Goal: Task Accomplishment & Management: Use online tool/utility

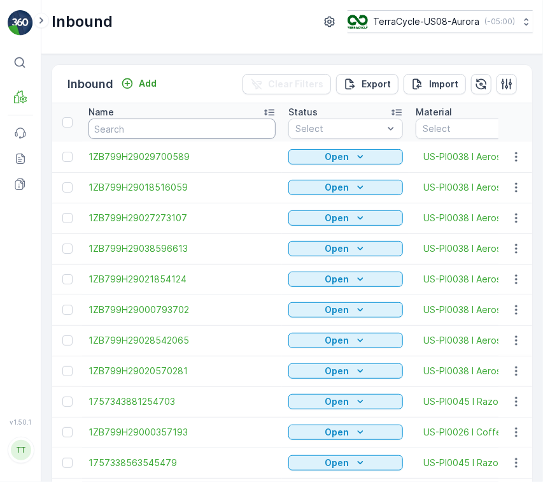
click at [204, 123] on input "text" at bounding box center [182, 128] width 187 height 20
paste input "Pallet_US08 #4635"
type input "Pallet_US08 #4635"
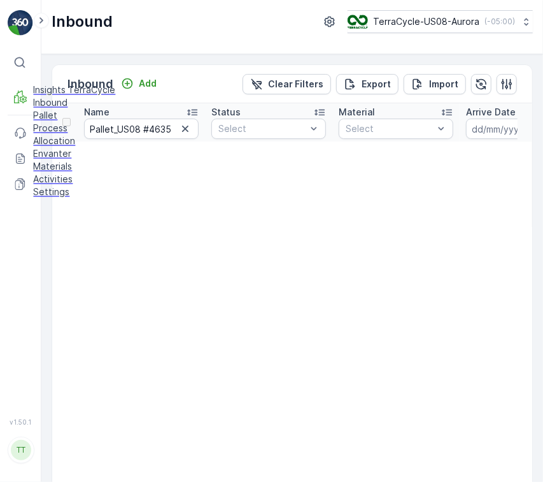
click at [56, 122] on p "Pallet" at bounding box center [74, 116] width 82 height 13
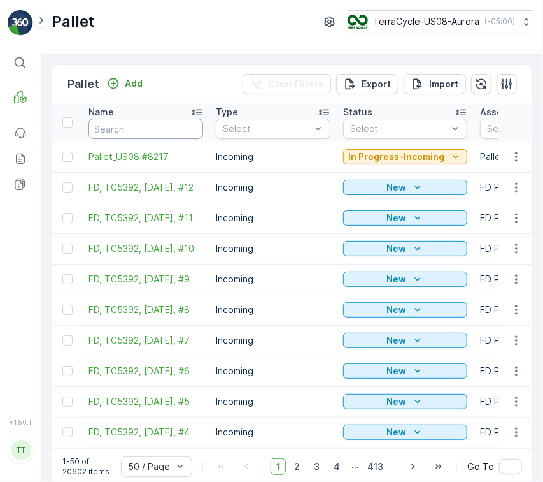
click at [171, 124] on input "text" at bounding box center [146, 128] width 115 height 20
paste input "Pallet_US08 #4544"
type input "Pallet_US08 #4544"
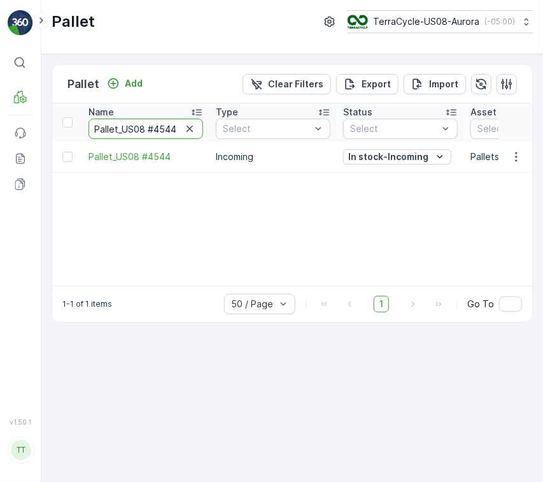
click at [155, 124] on input "Pallet_US08 #4544" at bounding box center [146, 128] width 115 height 20
paste input "635"
type input "Pallet_US08 #4635"
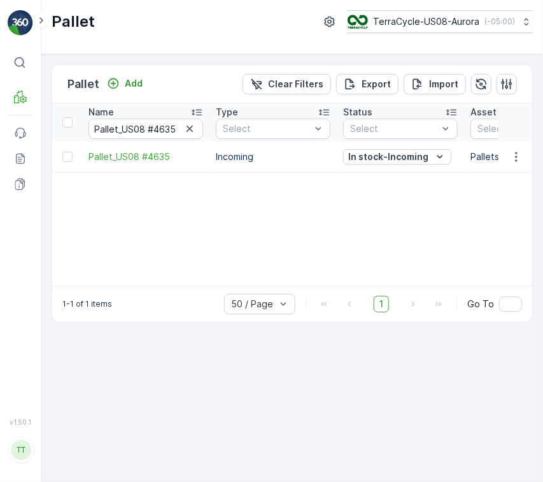
drag, startPoint x: 305, startPoint y: 89, endPoint x: 215, endPoint y: 122, distance: 95.7
click at [305, 89] on p "Clear Filters" at bounding box center [295, 84] width 55 height 13
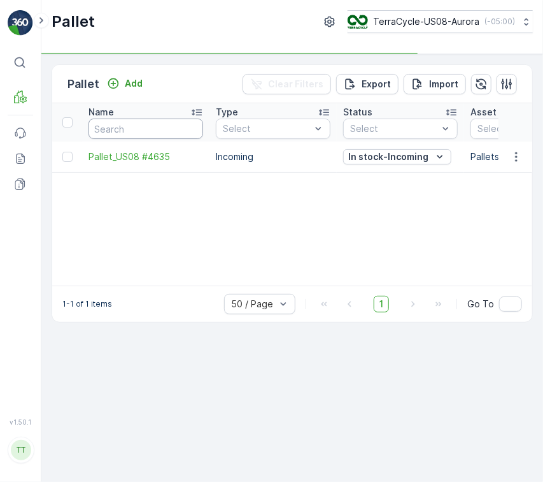
click at [162, 135] on input "text" at bounding box center [146, 128] width 115 height 20
paste input "Pallet_US08 #6795"
type input "Pallet_US08 #6795"
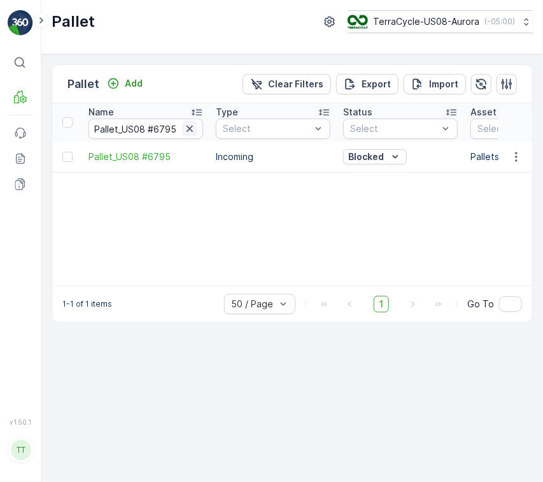
click at [189, 127] on icon "button" at bounding box center [190, 129] width 6 height 6
paste input "Pallet_US08 #5980"
type input "Pallet_US08 #5980"
click at [188, 130] on icon "button" at bounding box center [190, 129] width 6 height 6
paste input "Pallet_US08 #5875"
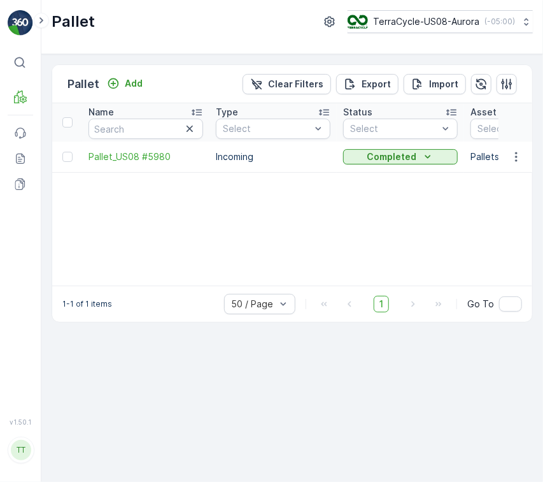
type input "Pallet_US08 #5875"
click at [189, 129] on icon "button" at bounding box center [189, 128] width 13 height 13
paste input "Pallet_US08 #5551"
type input "Pallet_US08 #5551"
click at [193, 130] on icon "button" at bounding box center [189, 128] width 13 height 13
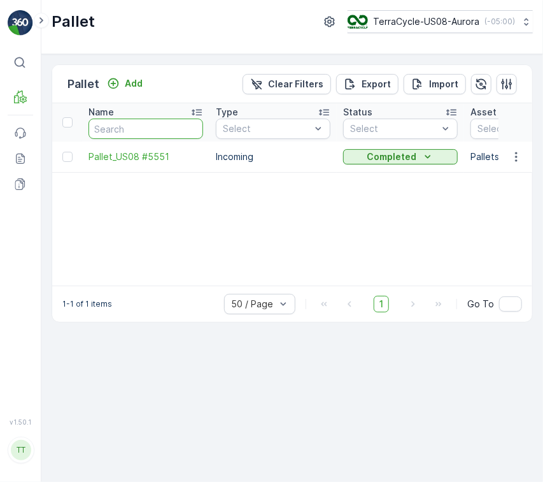
paste input "Pallet_US08 #4978"
type input "Pallet_US08 #4978"
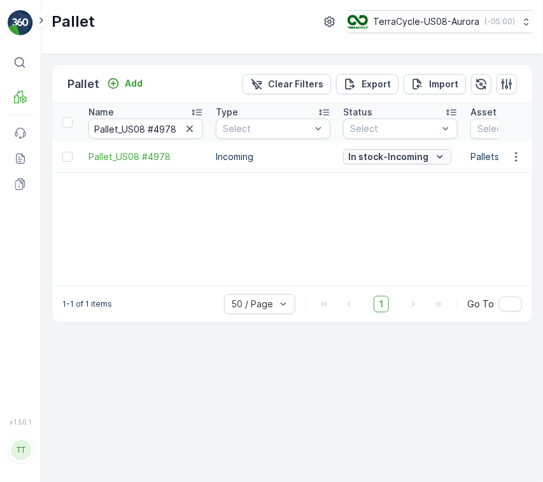
click at [414, 150] on p "In stock-Incoming" at bounding box center [388, 156] width 80 height 13
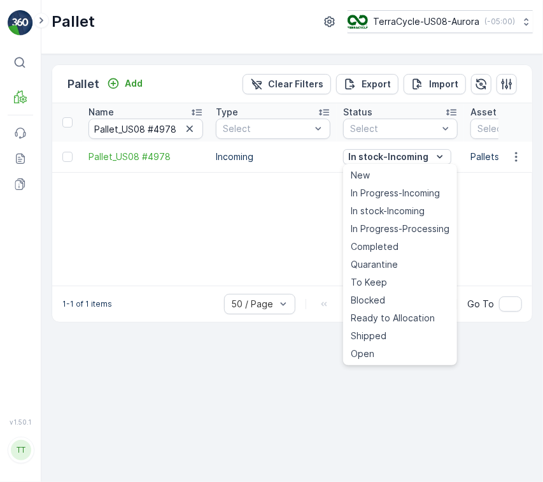
drag, startPoint x: 391, startPoint y: 293, endPoint x: 398, endPoint y: 303, distance: 12.0
click at [391, 295] on div "Blocked" at bounding box center [400, 300] width 109 height 18
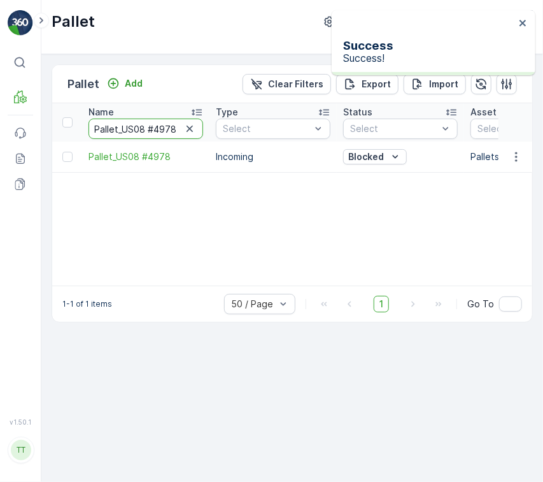
click at [150, 128] on input "Pallet_US08 #4978" at bounding box center [146, 128] width 115 height 20
paste input "726"
type input "Pallet_US08 #4726"
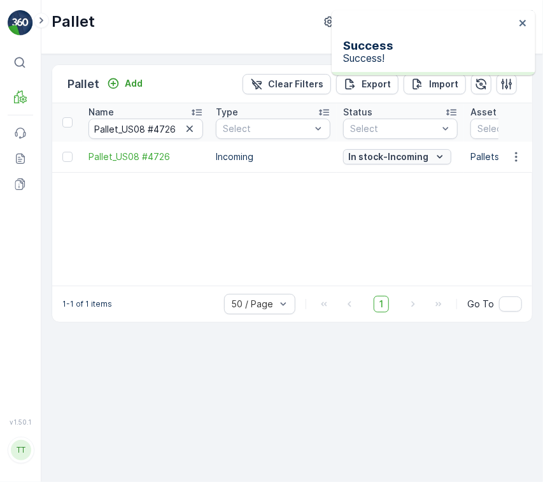
click at [414, 155] on p "In stock-Incoming" at bounding box center [388, 156] width 80 height 13
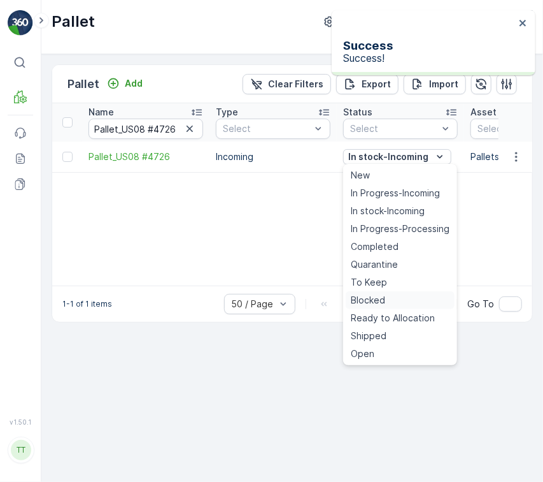
click at [408, 303] on div "Blocked" at bounding box center [400, 300] width 109 height 18
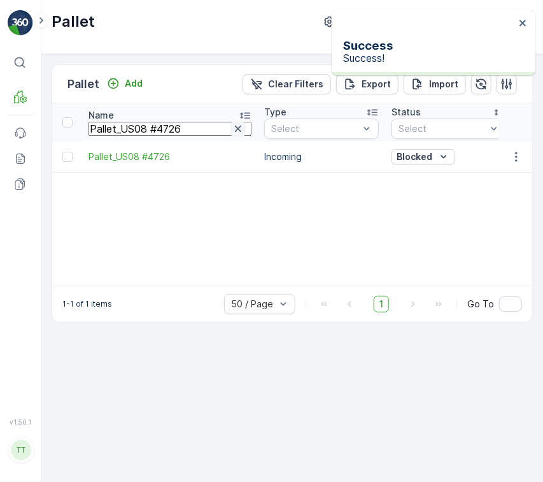
click at [199, 130] on input "Pallet_US08 #4726" at bounding box center [170, 129] width 163 height 14
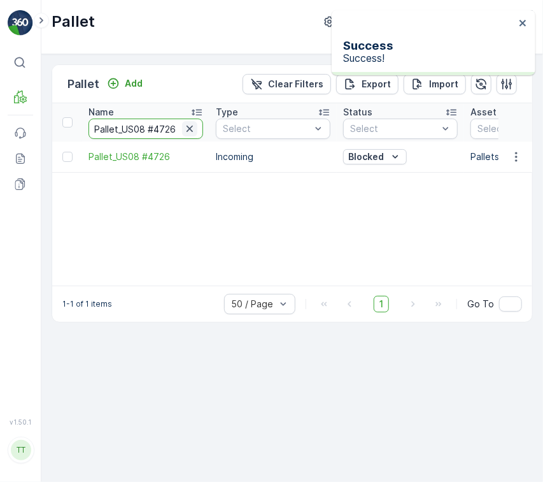
click at [195, 126] on icon "button" at bounding box center [189, 128] width 13 height 13
paste input "Pallet_US08 #4693"
type input "Pallet_US08 #4693"
click at [413, 161] on p "In stock-Incoming" at bounding box center [388, 156] width 80 height 13
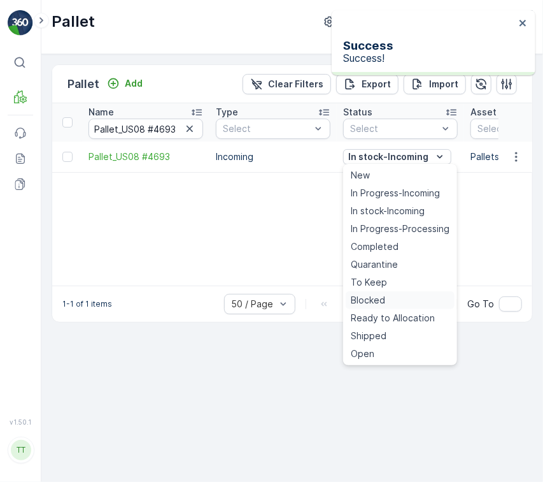
click at [402, 303] on div "Blocked" at bounding box center [400, 300] width 109 height 18
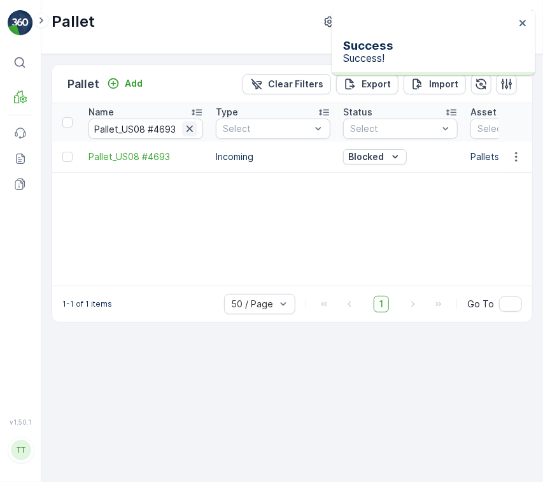
click at [187, 131] on icon "button" at bounding box center [190, 129] width 6 height 6
paste input "Pallet_US08 #3868"
type input "Pallet_US08 #3868"
click at [404, 166] on td "In stock-Incoming" at bounding box center [400, 156] width 127 height 31
click at [404, 163] on button "In stock-Incoming" at bounding box center [397, 156] width 108 height 15
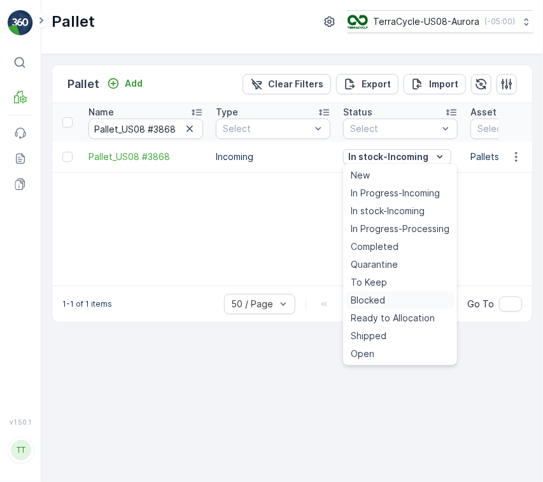
click at [382, 305] on span "Blocked" at bounding box center [368, 300] width 34 height 13
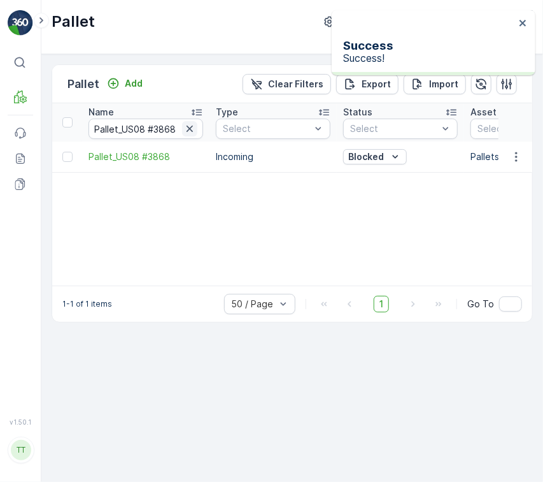
click at [191, 128] on icon "button" at bounding box center [189, 128] width 13 height 13
paste input "Pallet #30224"
type input "Pallet #30224"
click at [429, 162] on p "In stock-Incoming" at bounding box center [388, 156] width 80 height 13
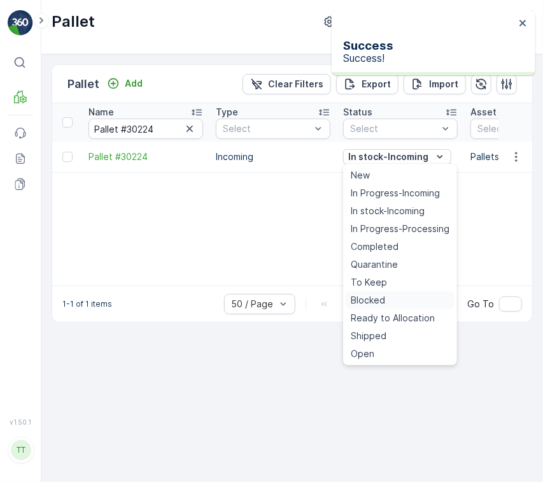
click at [392, 294] on div "Blocked" at bounding box center [400, 300] width 109 height 18
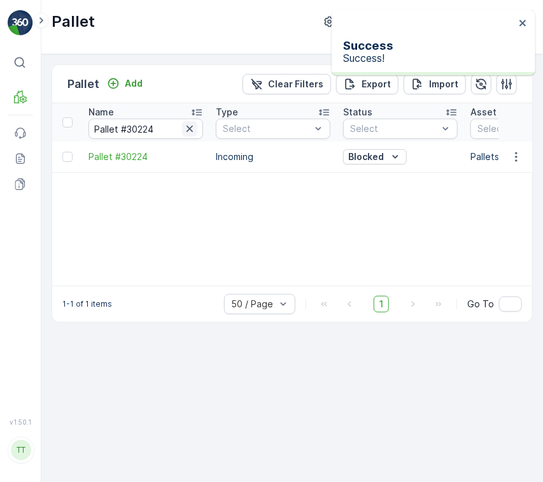
click at [193, 131] on icon "button" at bounding box center [189, 128] width 13 height 13
paste input "Pallet #30133"
type input "Pallet #30133"
click at [377, 160] on p "In stock-Incoming" at bounding box center [388, 156] width 80 height 13
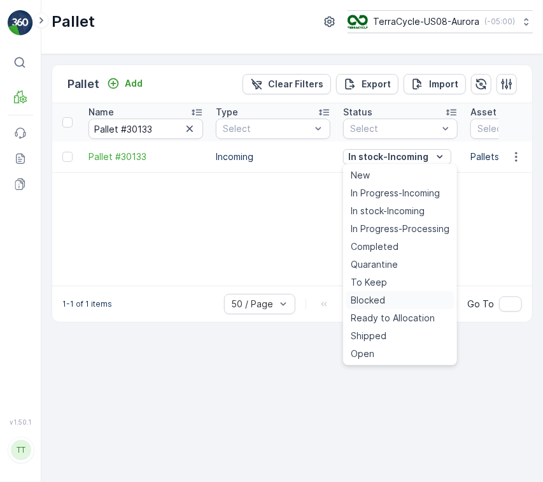
click at [377, 294] on span "Blocked" at bounding box center [368, 300] width 34 height 13
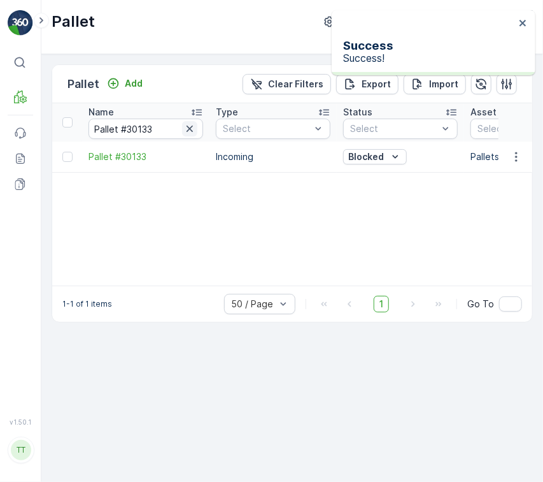
click at [192, 131] on icon "button" at bounding box center [189, 128] width 13 height 13
paste input "Pallet #29307"
type input "Pallet #29307"
click at [410, 161] on p "In stock-Incoming" at bounding box center [388, 156] width 80 height 13
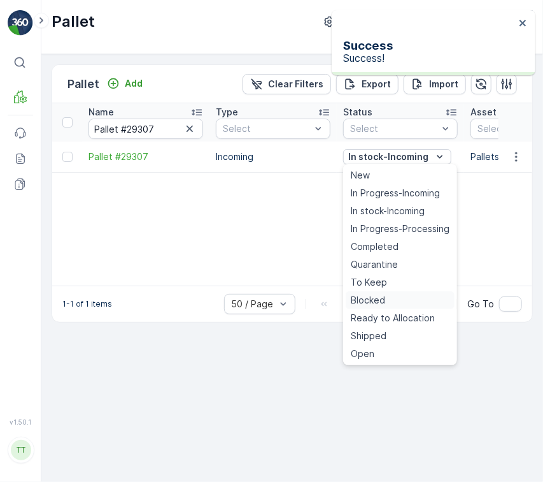
click at [385, 301] on div "Blocked" at bounding box center [400, 300] width 109 height 18
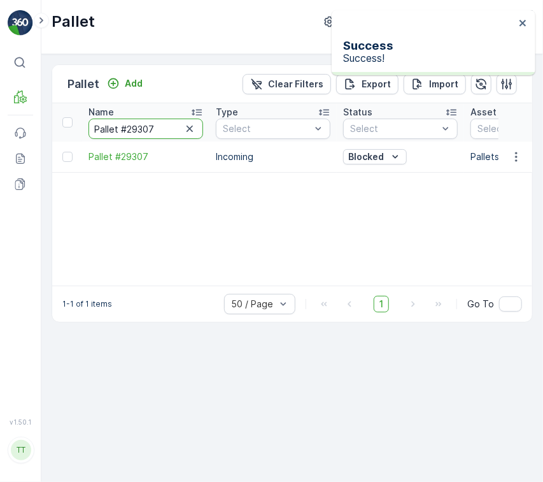
click at [171, 131] on input "Pallet #29307" at bounding box center [146, 128] width 115 height 20
click at [197, 131] on button "button" at bounding box center [189, 128] width 15 height 15
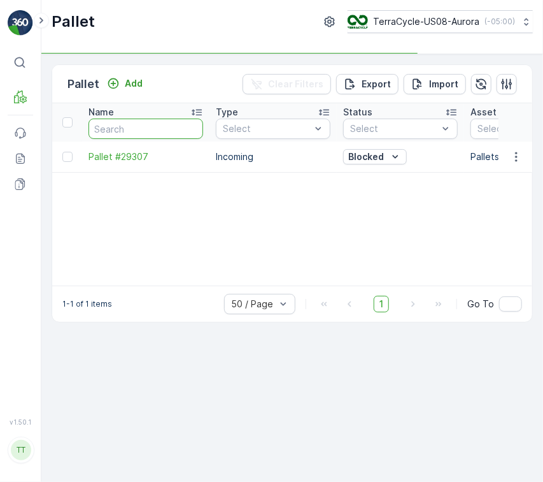
paste input "Pallet #29155"
type input "Pallet #29155"
drag, startPoint x: 175, startPoint y: 130, endPoint x: 190, endPoint y: 145, distance: 21.6
click at [175, 130] on input "Pallet #29155" at bounding box center [146, 128] width 115 height 20
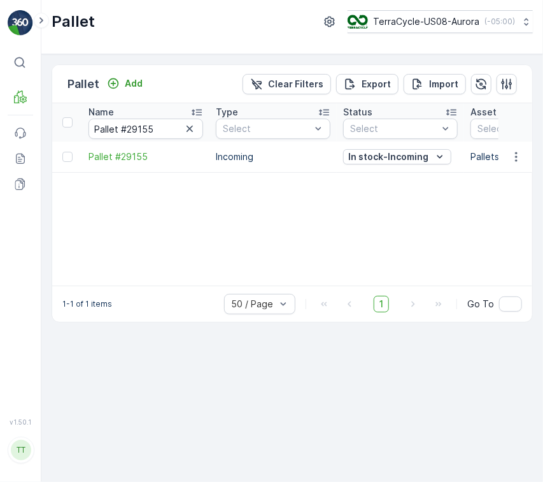
click at [408, 160] on p "In stock-Incoming" at bounding box center [388, 156] width 80 height 13
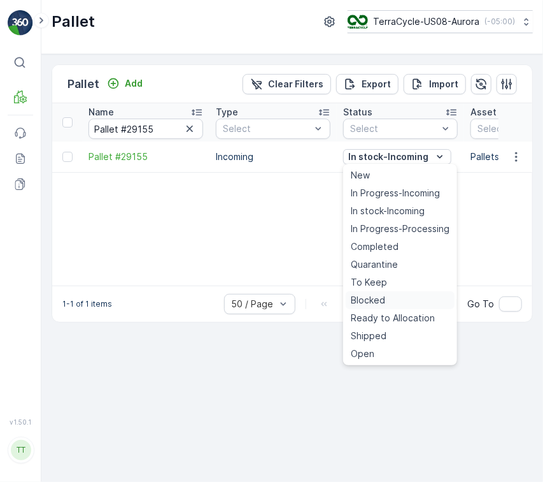
click at [384, 297] on span "Blocked" at bounding box center [368, 300] width 34 height 13
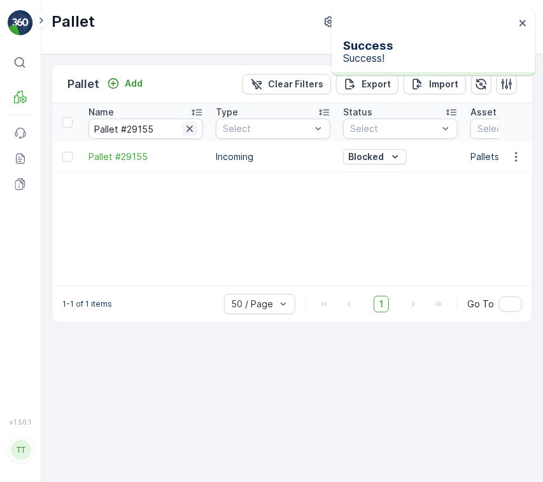
click at [195, 125] on icon "button" at bounding box center [189, 128] width 13 height 13
paste input "Pallet #27591"
type input "Pallet #27591"
click at [381, 155] on p "In stock-Incoming" at bounding box center [388, 156] width 80 height 13
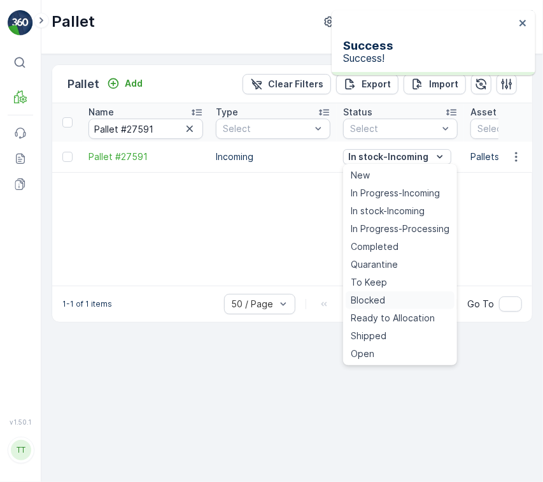
click at [398, 298] on div "Blocked" at bounding box center [400, 300] width 109 height 18
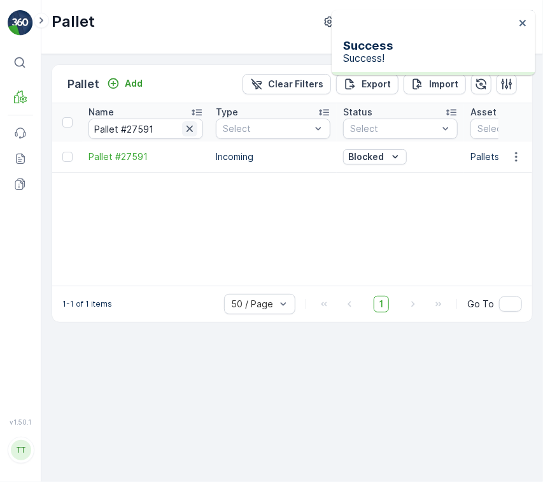
click at [189, 134] on icon "button" at bounding box center [189, 128] width 13 height 13
paste input "Pallet #26861"
type input "Pallet #26861"
click at [398, 157] on p "In stock-Incoming" at bounding box center [388, 156] width 80 height 13
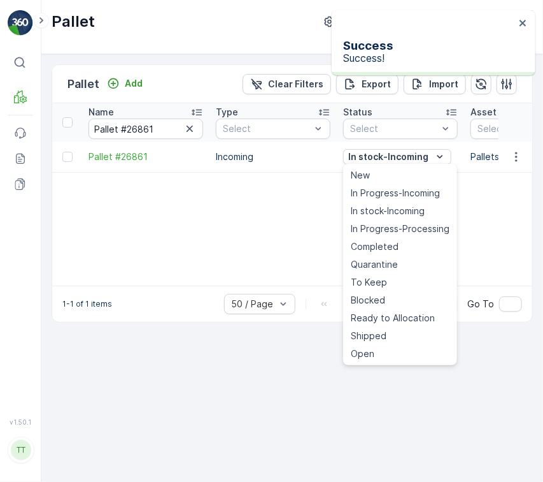
click at [357, 303] on span "Blocked" at bounding box center [368, 300] width 34 height 13
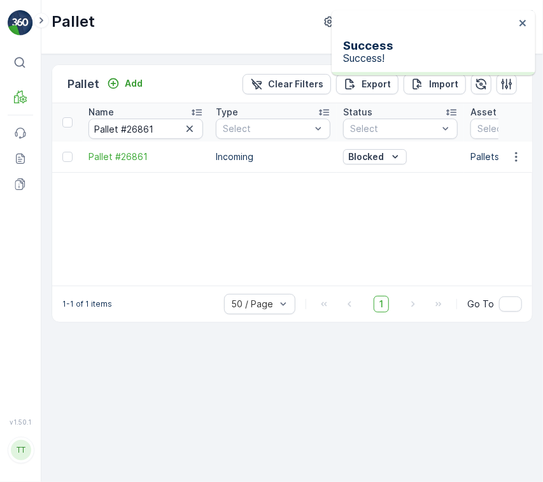
click at [193, 129] on icon "button" at bounding box center [189, 128] width 13 height 13
paste input "Pallet #26364"
type input "Pallet #26364"
click at [398, 164] on div "In stock-Incoming" at bounding box center [400, 157] width 115 height 18
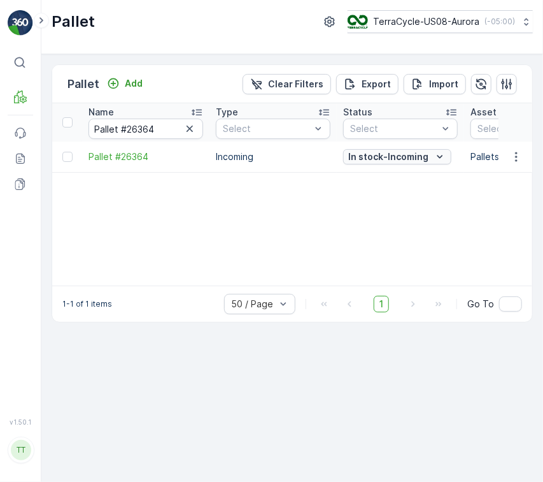
click at [398, 159] on p "In stock-Incoming" at bounding box center [388, 156] width 80 height 13
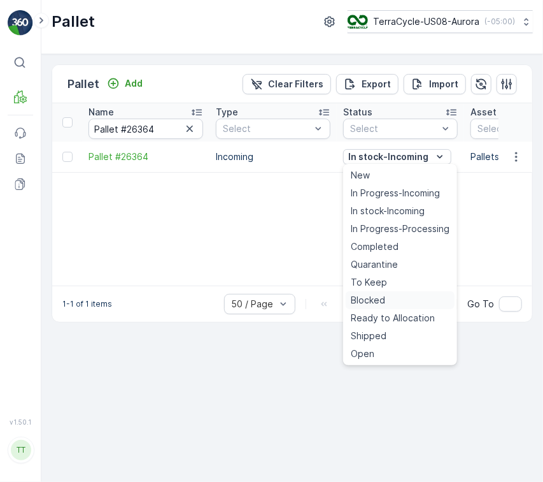
click at [393, 302] on div "Blocked" at bounding box center [400, 300] width 109 height 18
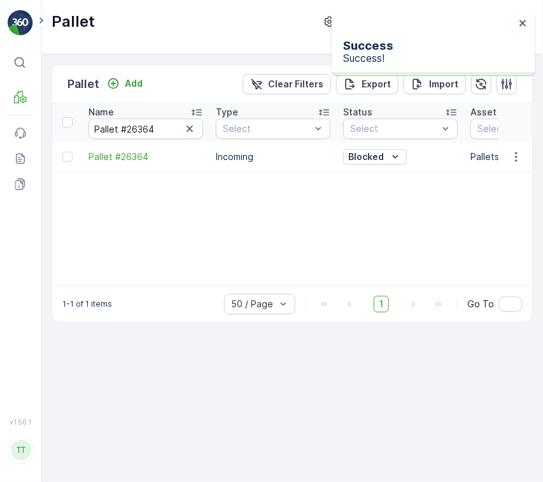
click at [182, 134] on div at bounding box center [189, 128] width 15 height 15
click at [197, 127] on button "button" at bounding box center [189, 128] width 15 height 15
paste input "Pallet #24608"
type input "Pallet #24608"
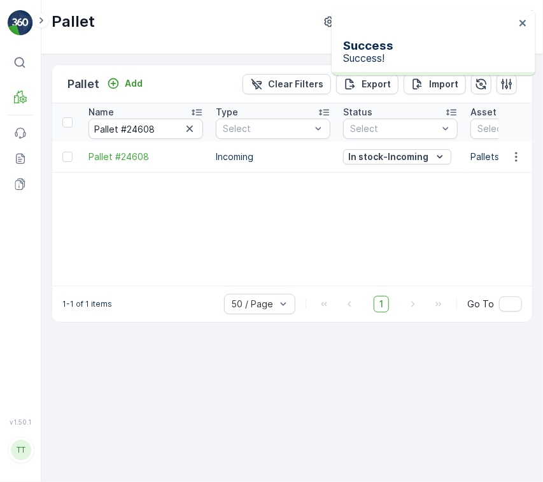
click at [393, 152] on p "In stock-Incoming" at bounding box center [388, 156] width 80 height 13
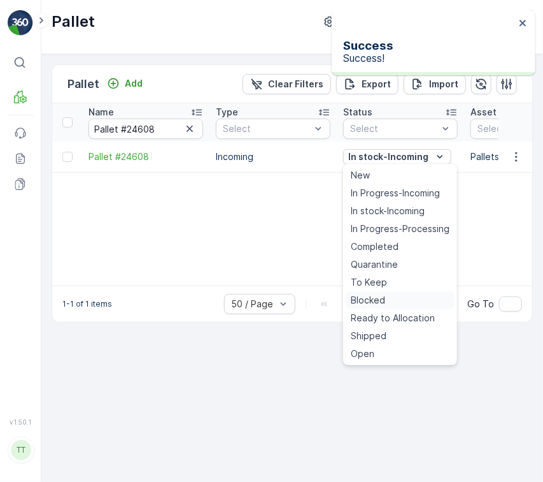
click at [408, 298] on div "Blocked" at bounding box center [400, 300] width 109 height 18
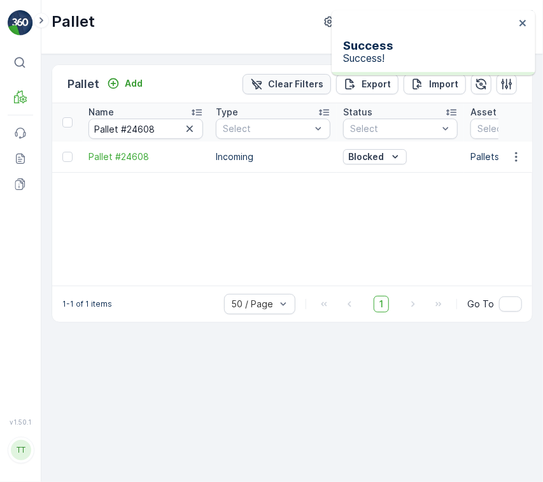
click at [276, 85] on p "Clear Filters" at bounding box center [295, 84] width 55 height 13
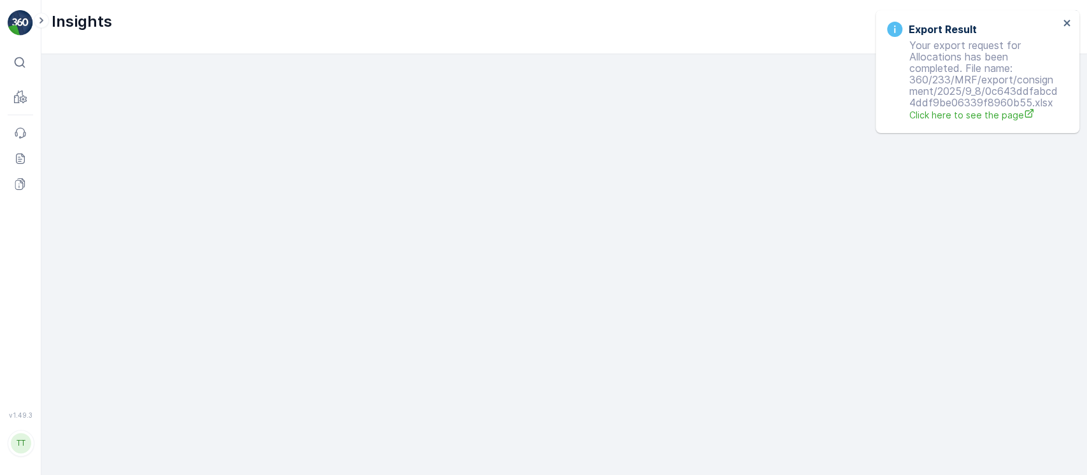
scroll to position [13, 0]
